Goal: Find specific page/section: Find specific page/section

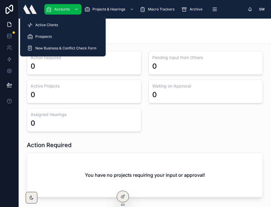
click at [58, 11] on span "Accounts" at bounding box center [61, 9] width 15 height 5
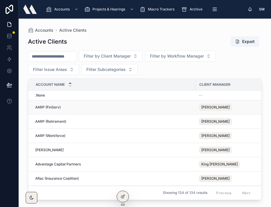
scroll to position [101, 0]
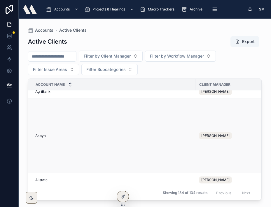
click at [46, 136] on td "[PERSON_NAME]" at bounding box center [111, 136] width 167 height 74
click at [43, 138] on span "Akoya" at bounding box center [40, 136] width 10 height 5
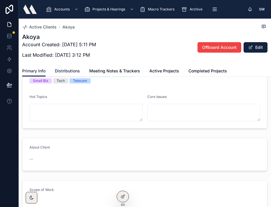
click at [74, 72] on span "Distributions" at bounding box center [67, 71] width 25 height 6
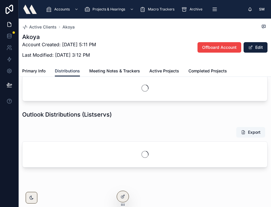
scroll to position [69, 0]
